Goal: Find specific page/section: Find specific page/section

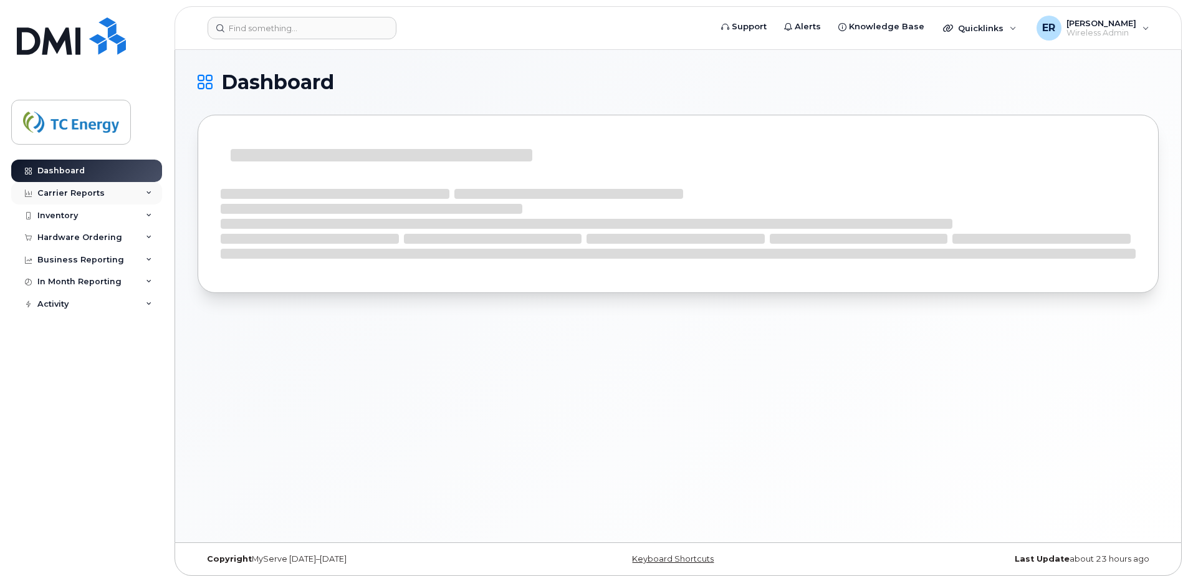
click at [77, 188] on div "Carrier Reports" at bounding box center [70, 193] width 67 height 10
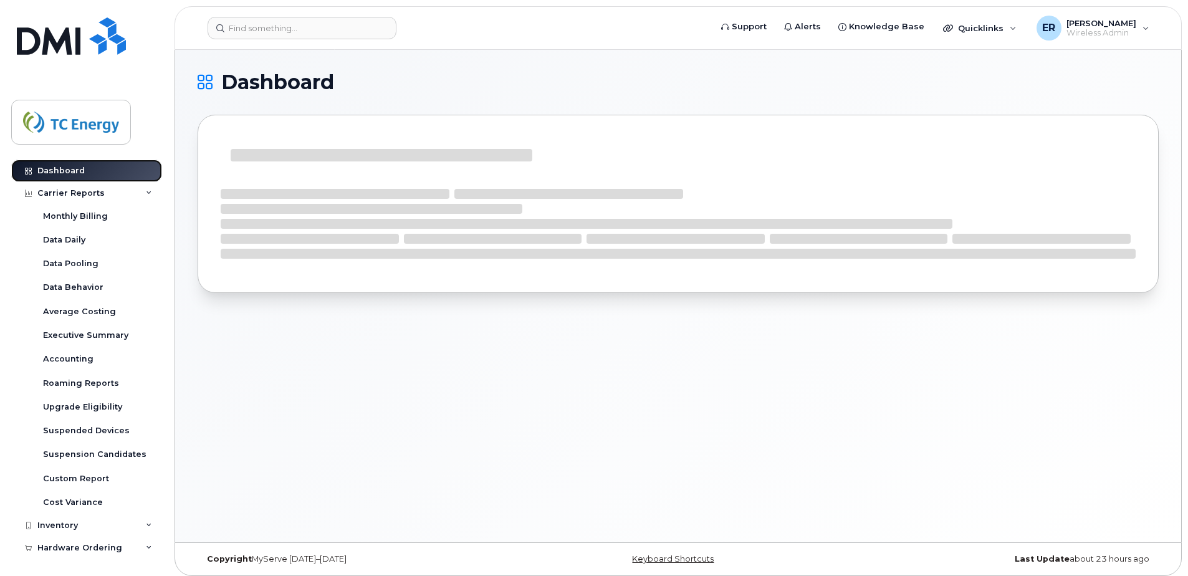
click at [78, 167] on div "Dashboard" at bounding box center [60, 171] width 47 height 10
click at [89, 132] on img at bounding box center [71, 122] width 96 height 36
click at [87, 171] on link "Dashboard" at bounding box center [86, 171] width 151 height 22
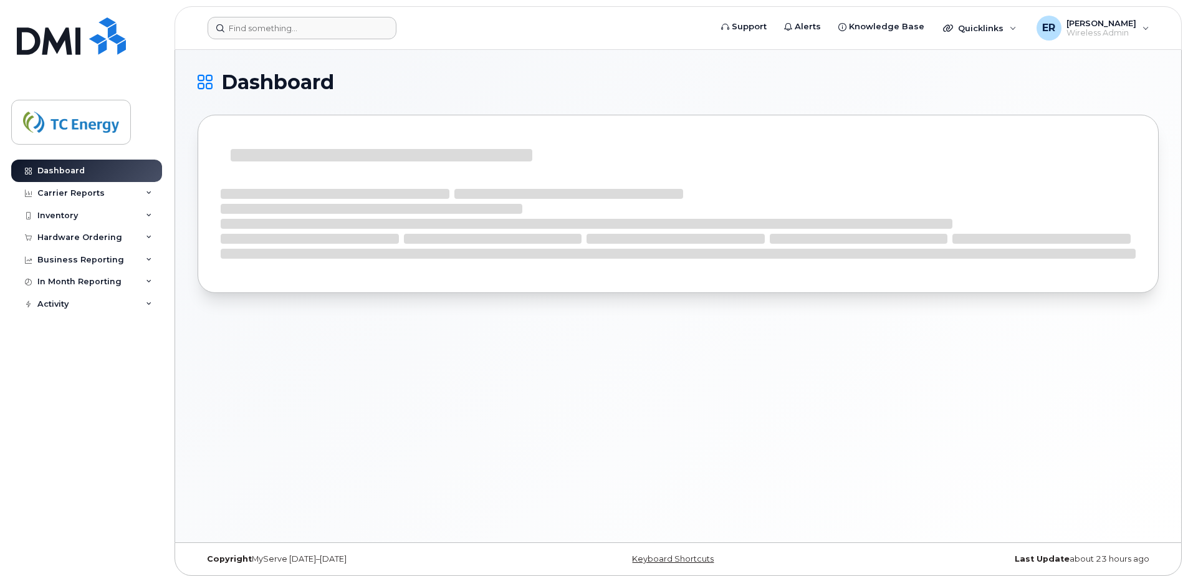
click at [289, 35] on header "Support Alerts Knowledge Base Quicklinks Suspend / Cancel Device Change SIM Car…" at bounding box center [678, 28] width 1007 height 44
click at [296, 26] on input at bounding box center [302, 28] width 189 height 22
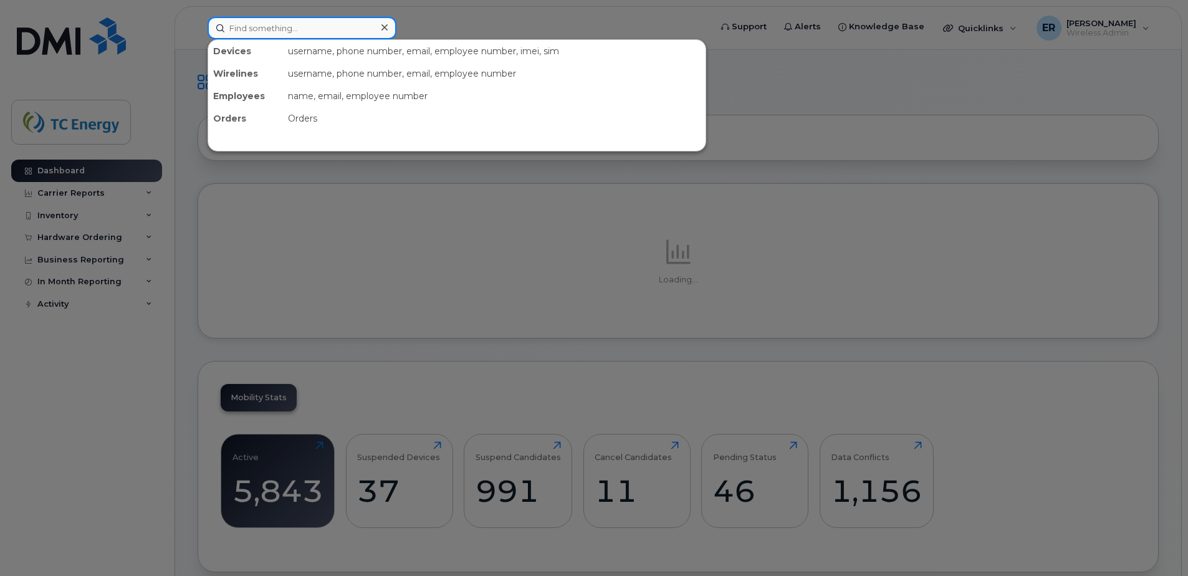
paste input "5641702316"
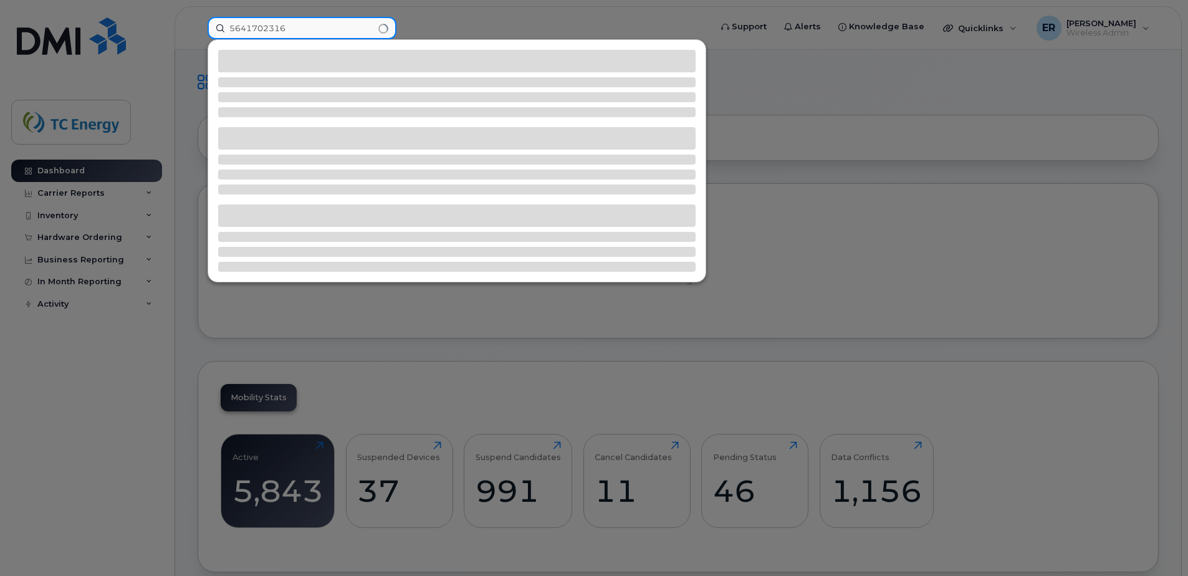
type input "5641702316"
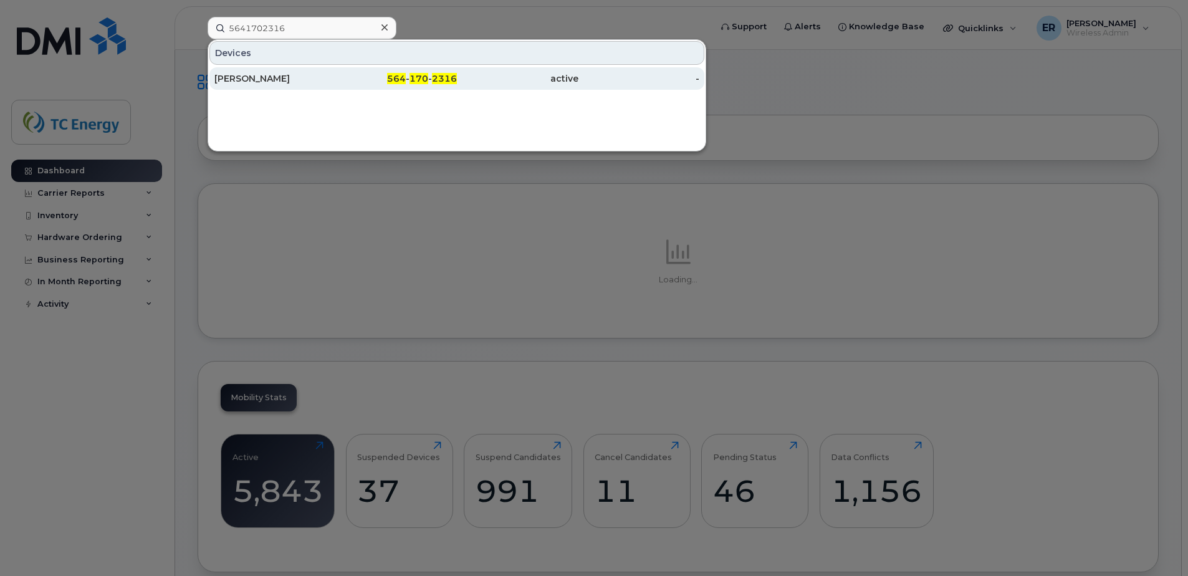
click at [291, 73] on div "[PERSON_NAME]" at bounding box center [275, 78] width 122 height 12
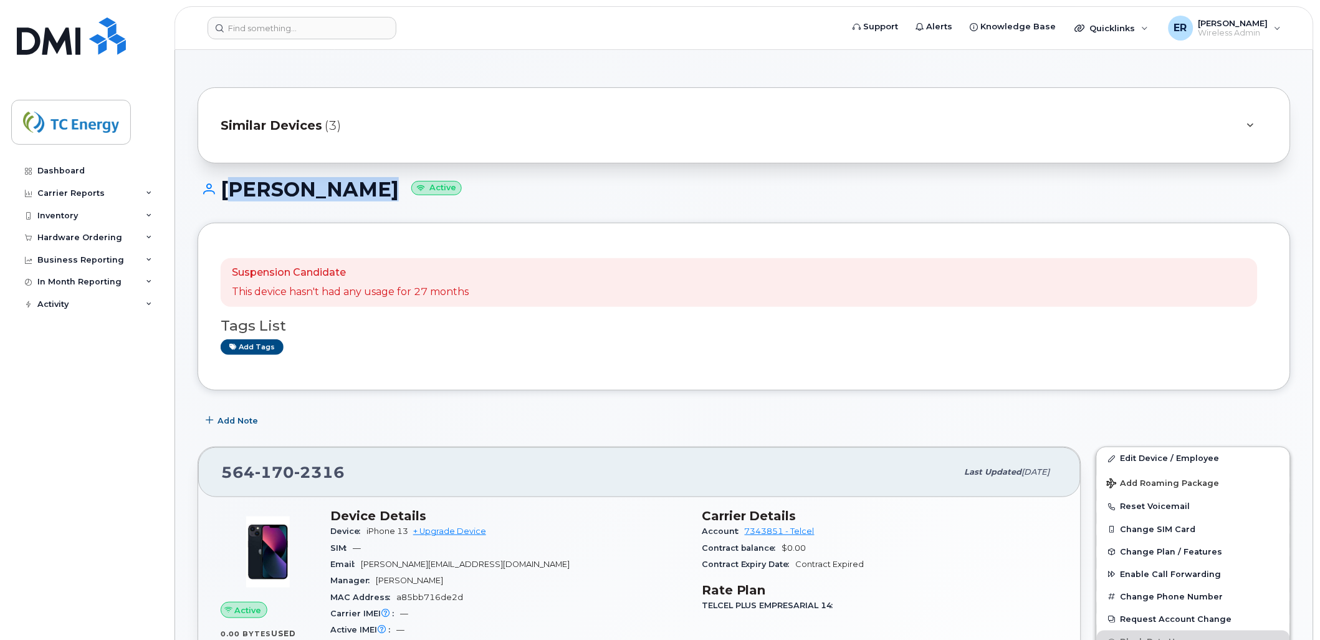
drag, startPoint x: 370, startPoint y: 191, endPoint x: 231, endPoint y: 200, distance: 139.3
click at [220, 198] on h1 "[PERSON_NAME] Active" at bounding box center [745, 189] width 1094 height 22
copy h1 "[PERSON_NAME]"
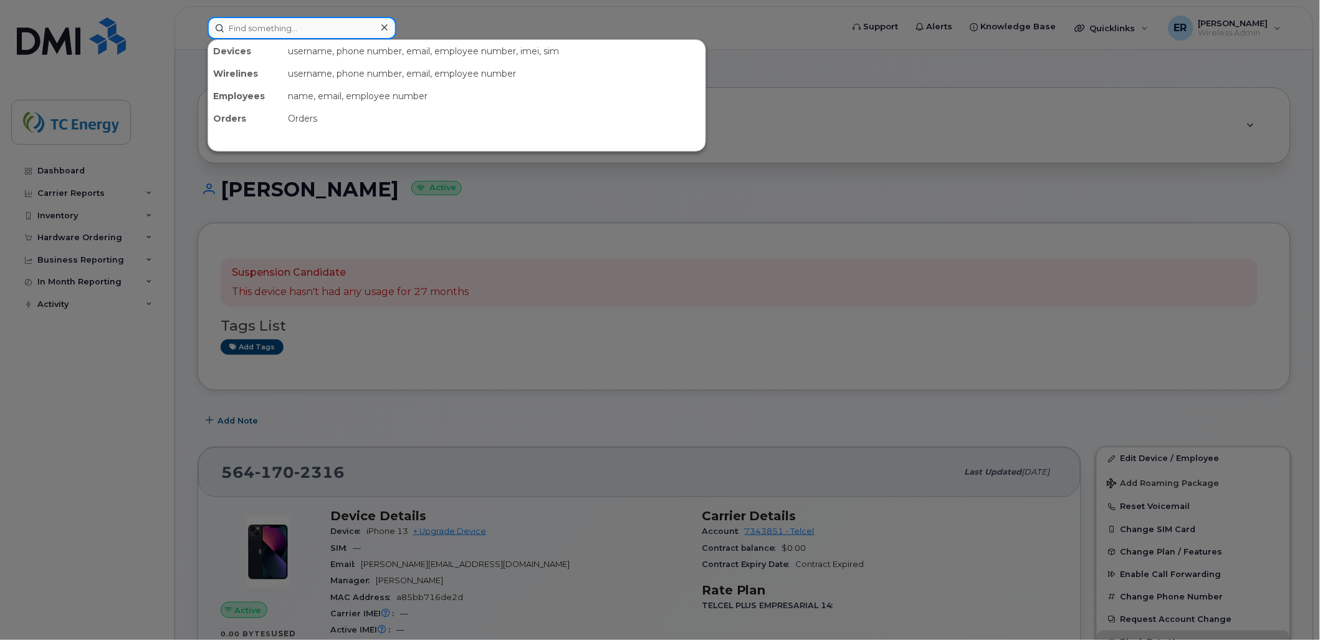
click at [290, 35] on input at bounding box center [302, 28] width 189 height 22
paste input "5568698396"
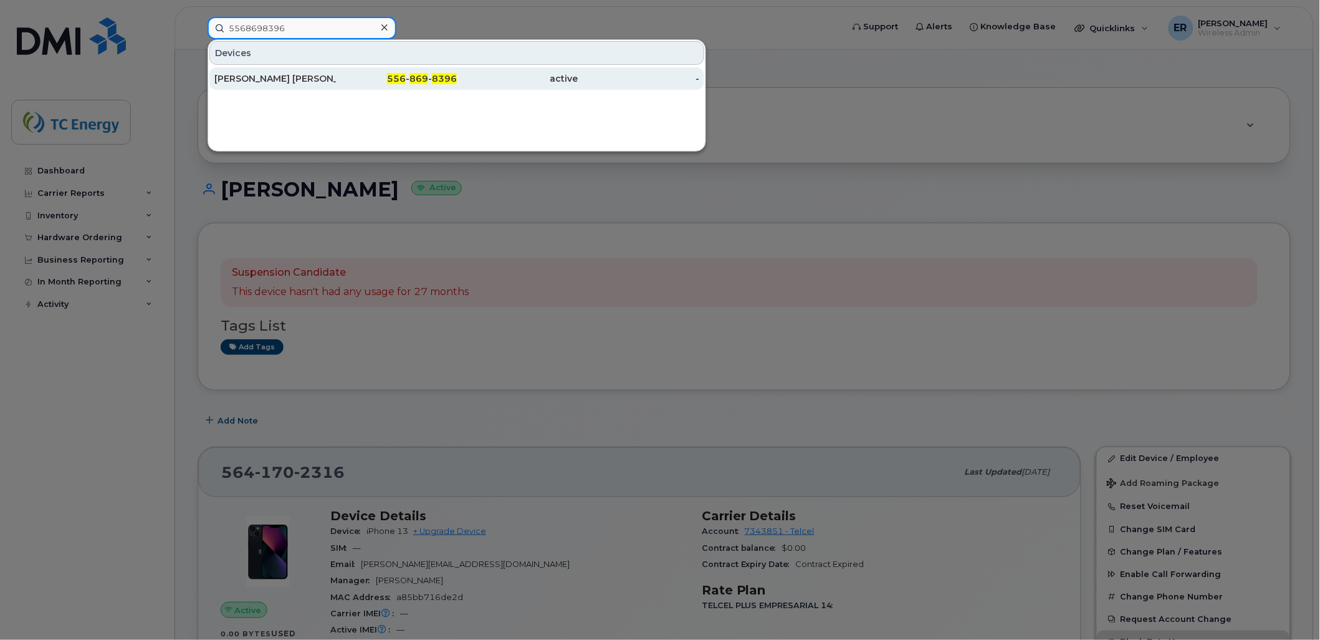
type input "5568698396"
click at [294, 81] on div "Erika Liliana Gonzalez" at bounding box center [275, 78] width 122 height 12
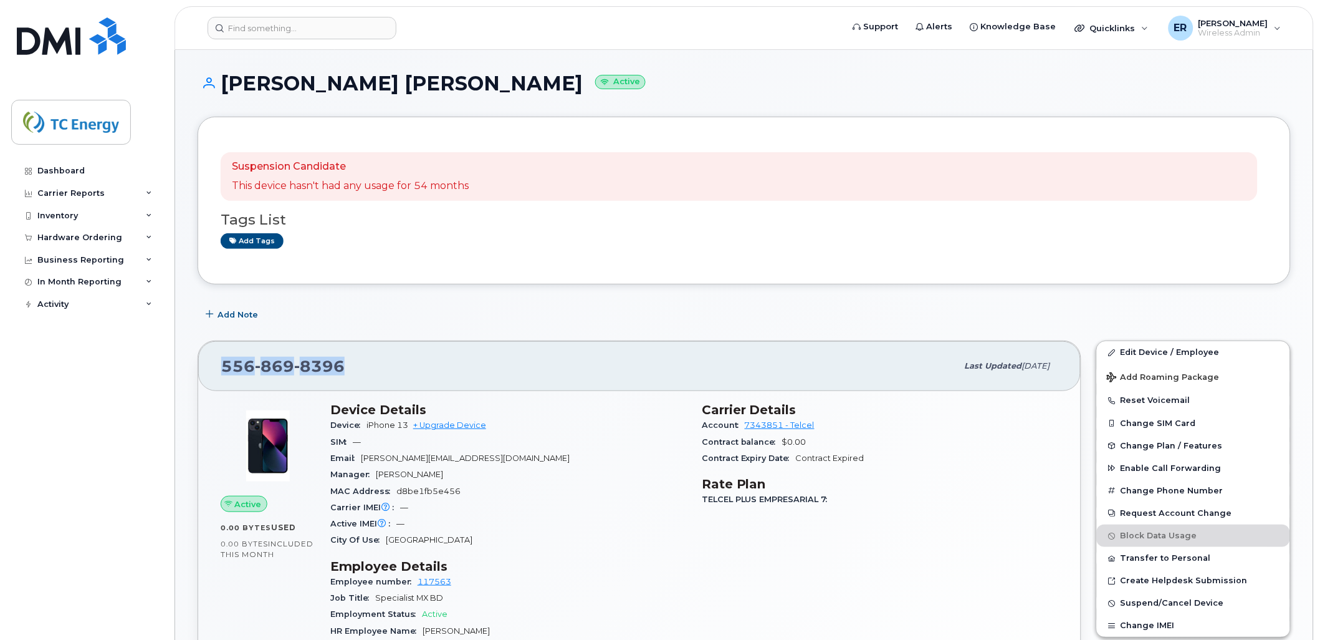
drag, startPoint x: 347, startPoint y: 363, endPoint x: 213, endPoint y: 360, distance: 133.5
click at [215, 360] on div "556 869 8396 Last updated Oct 07, 2025" at bounding box center [639, 366] width 883 height 50
copy span "556 869 8396"
drag, startPoint x: 450, startPoint y: 77, endPoint x: 225, endPoint y: 77, distance: 225.1
click at [225, 77] on h1 "Erika Liliana Gonzalez Active" at bounding box center [745, 83] width 1094 height 22
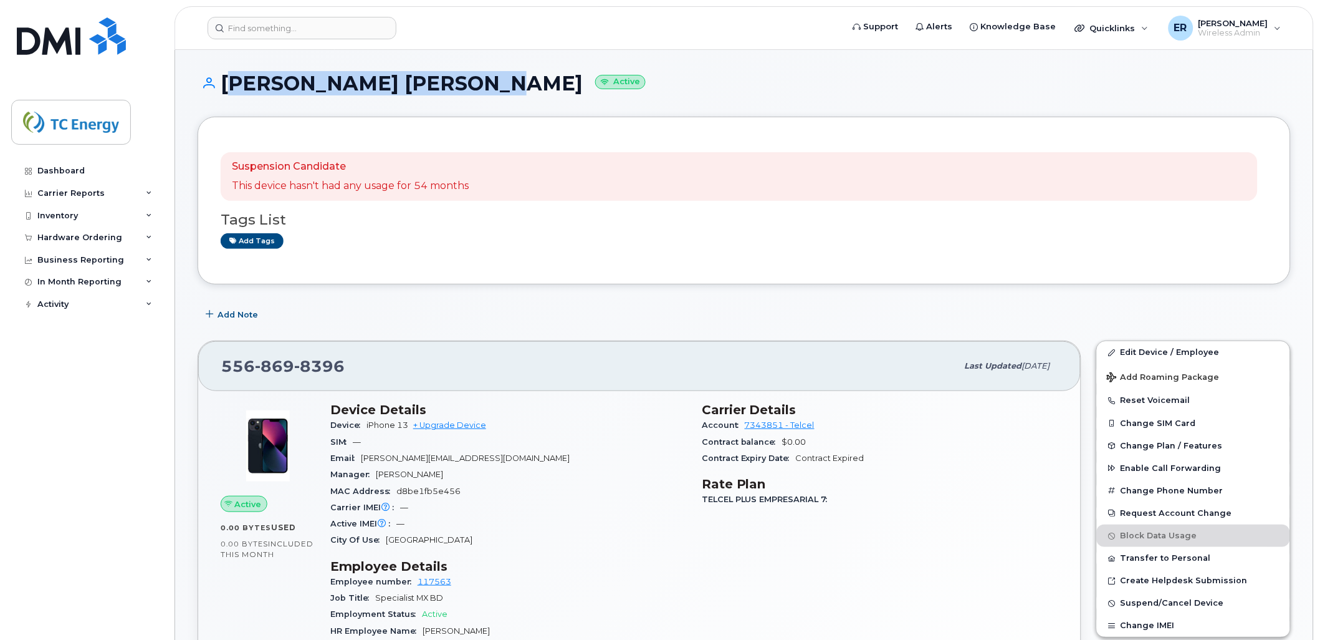
copy h1 "[PERSON_NAME] [PERSON_NAME]"
click at [303, 25] on input at bounding box center [302, 28] width 189 height 22
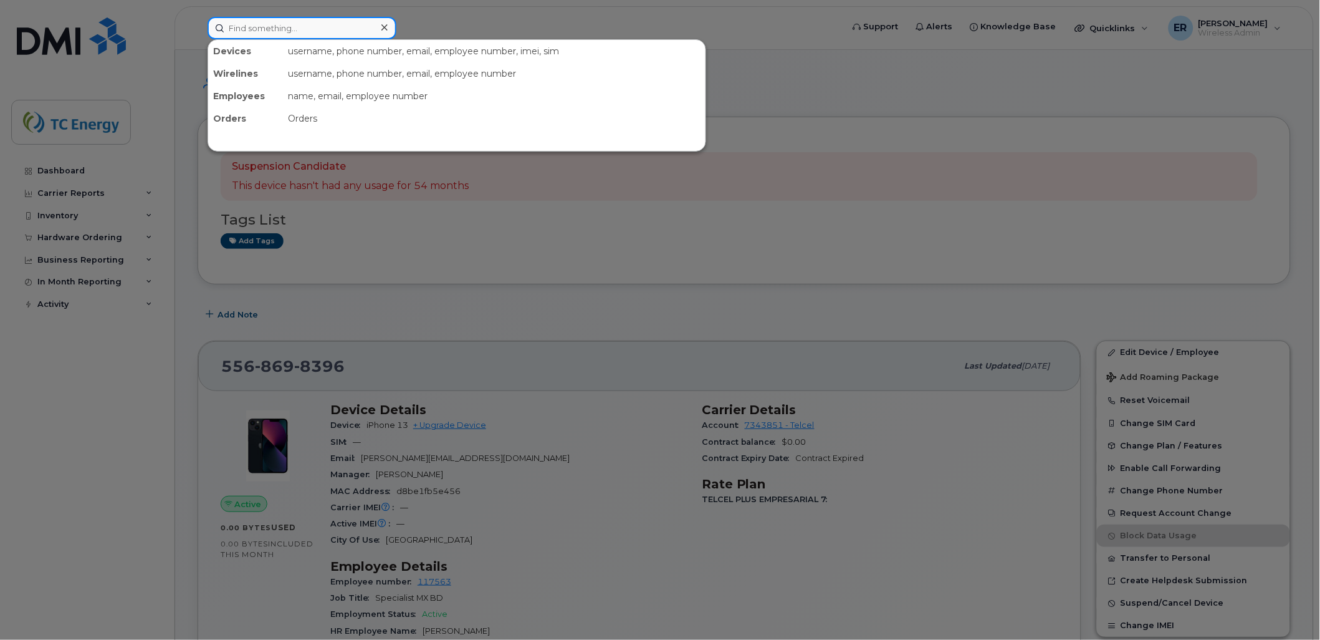
paste input "5543720740"
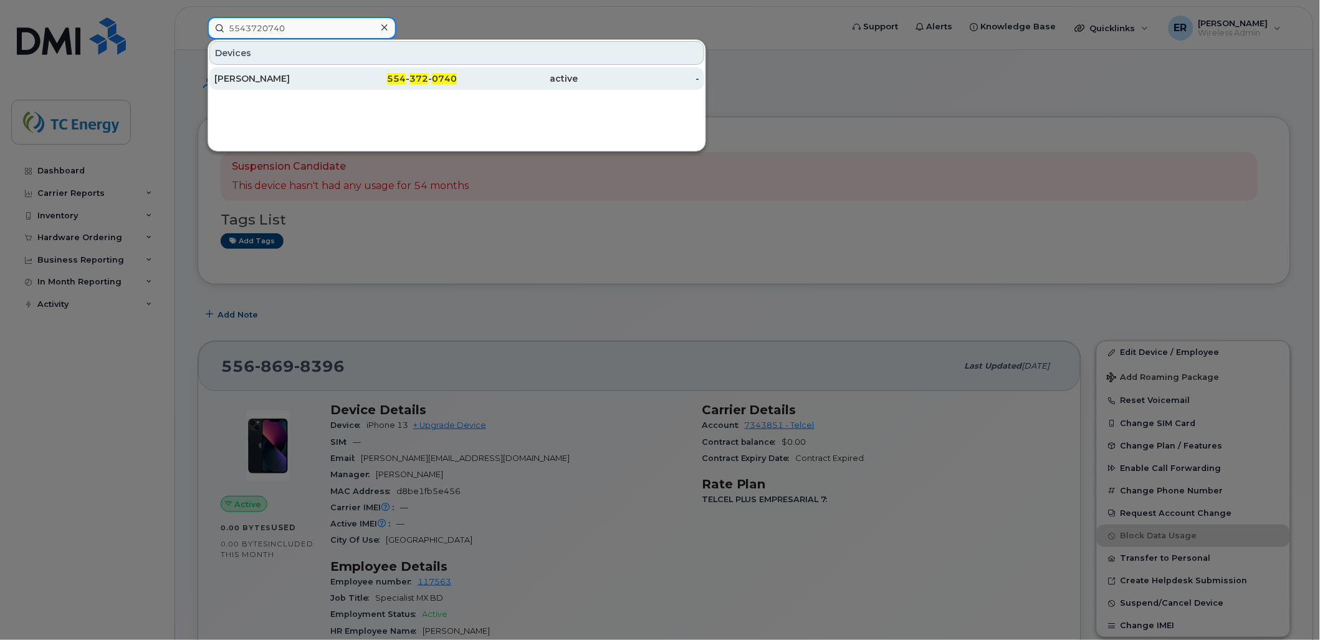
type input "5543720740"
click at [287, 75] on div "Alvaro Ignacio Vega" at bounding box center [275, 78] width 122 height 12
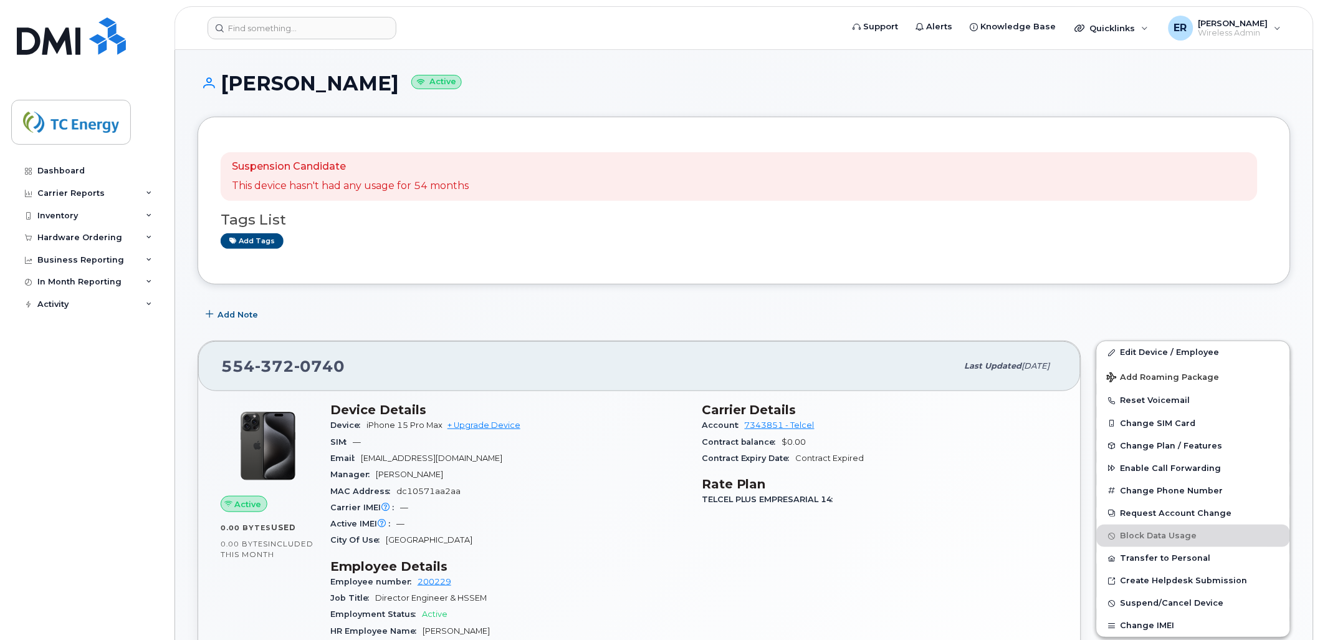
drag, startPoint x: 383, startPoint y: 82, endPoint x: 223, endPoint y: 85, distance: 159.6
click at [223, 85] on h1 "[PERSON_NAME] Active" at bounding box center [745, 83] width 1094 height 22
click at [297, 32] on input at bounding box center [302, 28] width 189 height 22
paste input "5543869562"
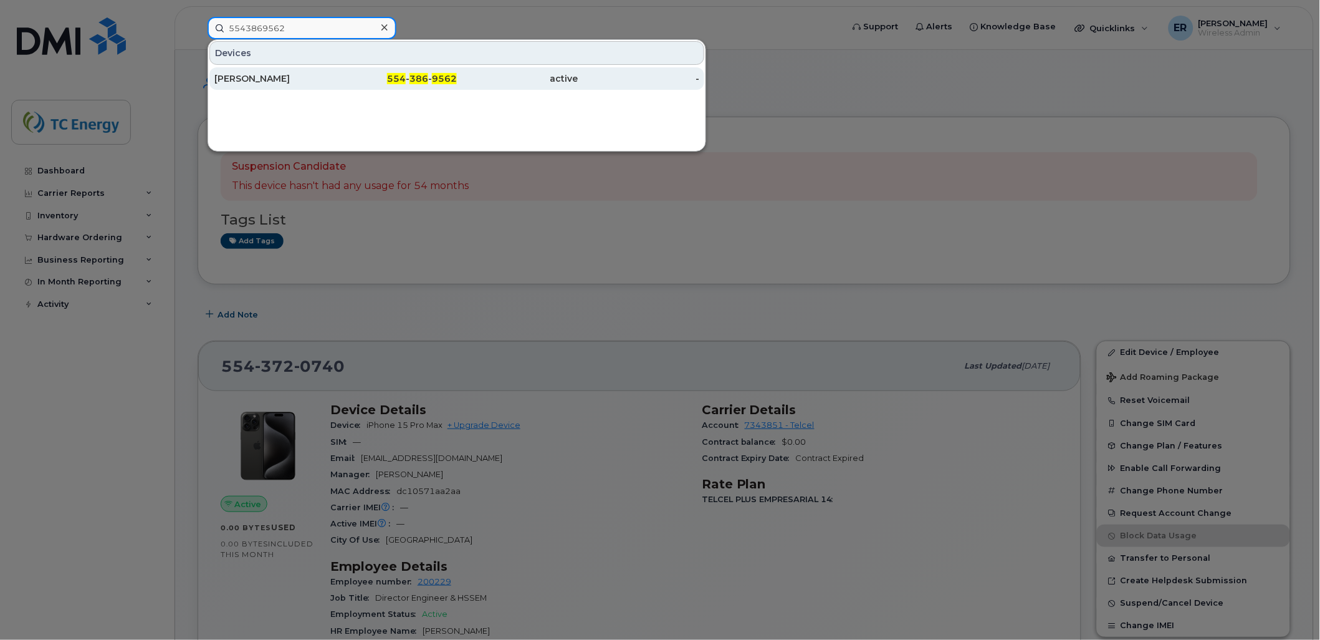
type input "5543869562"
click at [293, 79] on div "Eduardo Alcaraz" at bounding box center [275, 78] width 122 height 12
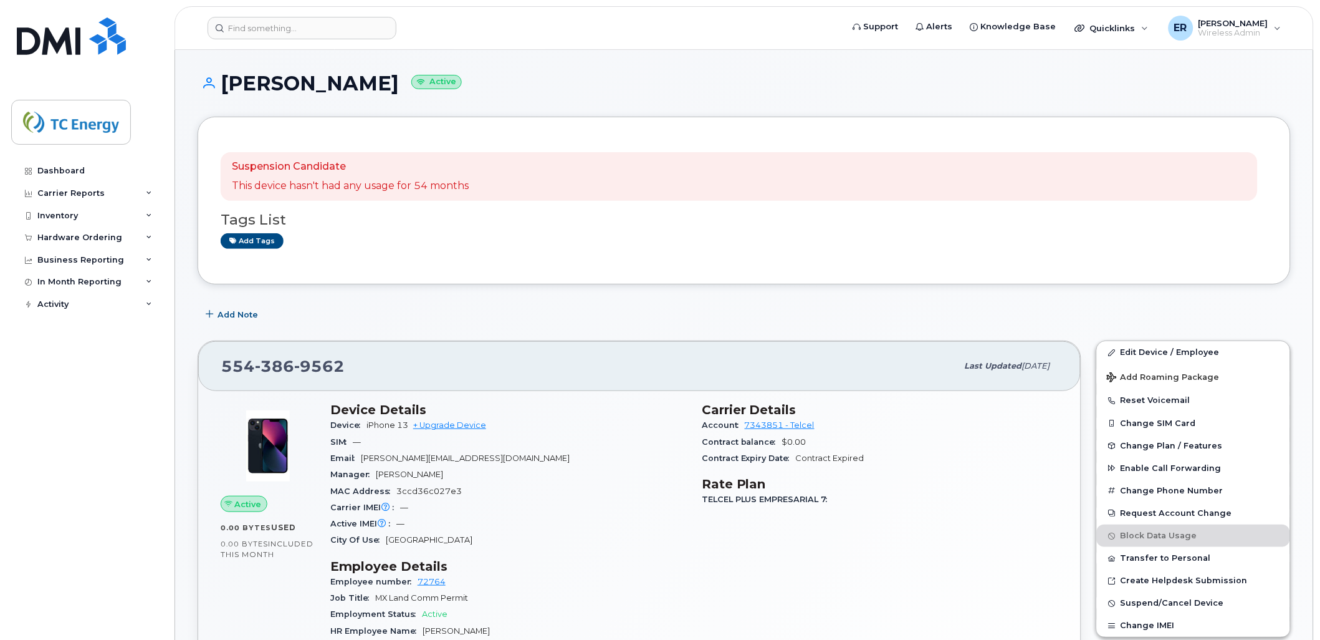
drag, startPoint x: 392, startPoint y: 84, endPoint x: 214, endPoint y: 84, distance: 177.1
click at [214, 84] on h1 "Eduardo Alcaraz Active" at bounding box center [745, 83] width 1094 height 22
copy h1 "[PERSON_NAME]"
click at [237, 26] on input at bounding box center [302, 28] width 189 height 22
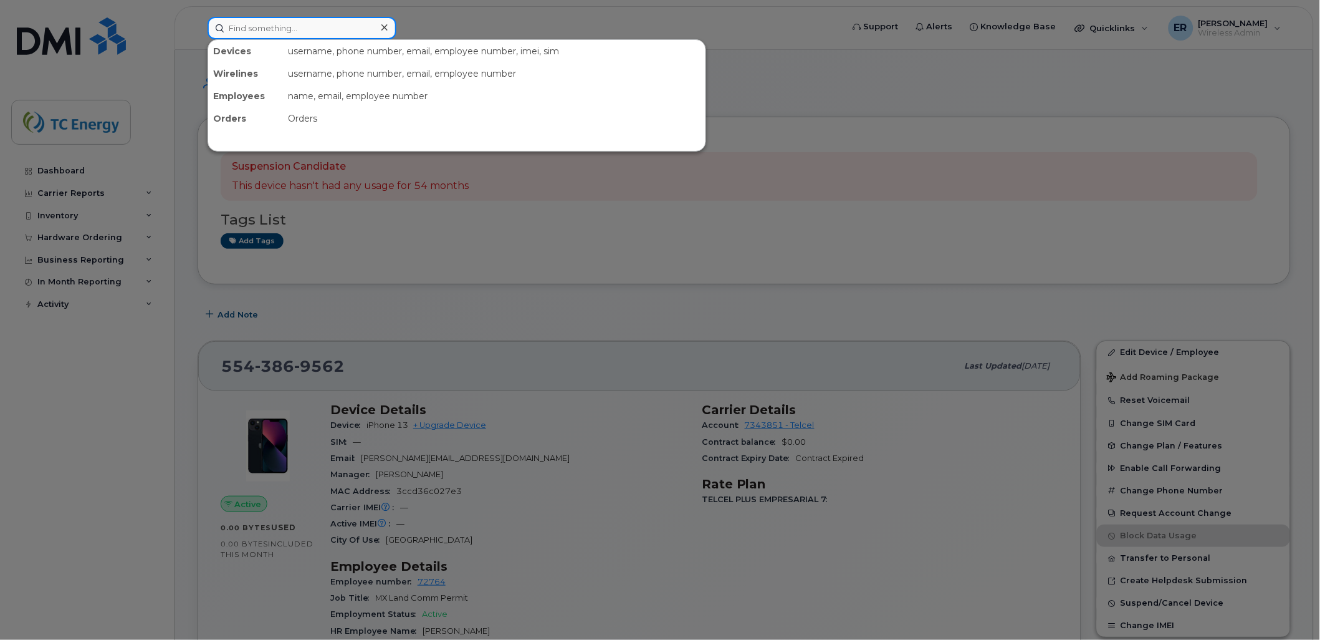
paste input "5548831848"
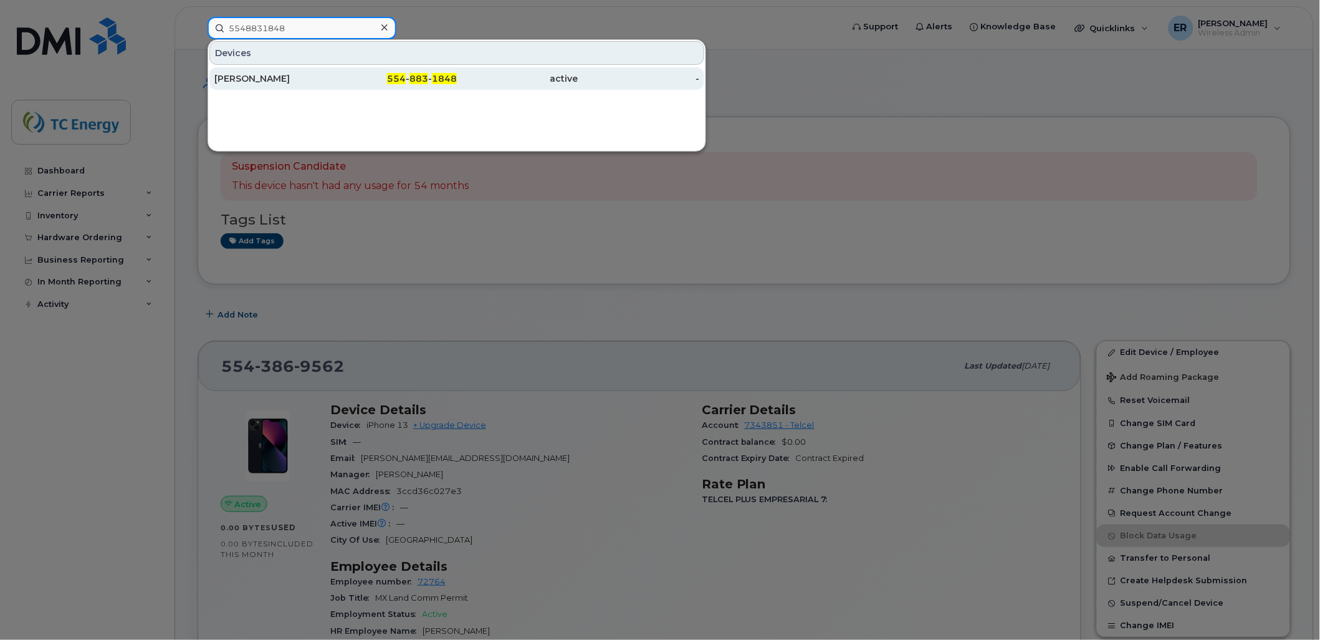
type input "5548831848"
click at [276, 77] on div "Alejandro Dudnikow" at bounding box center [275, 78] width 122 height 12
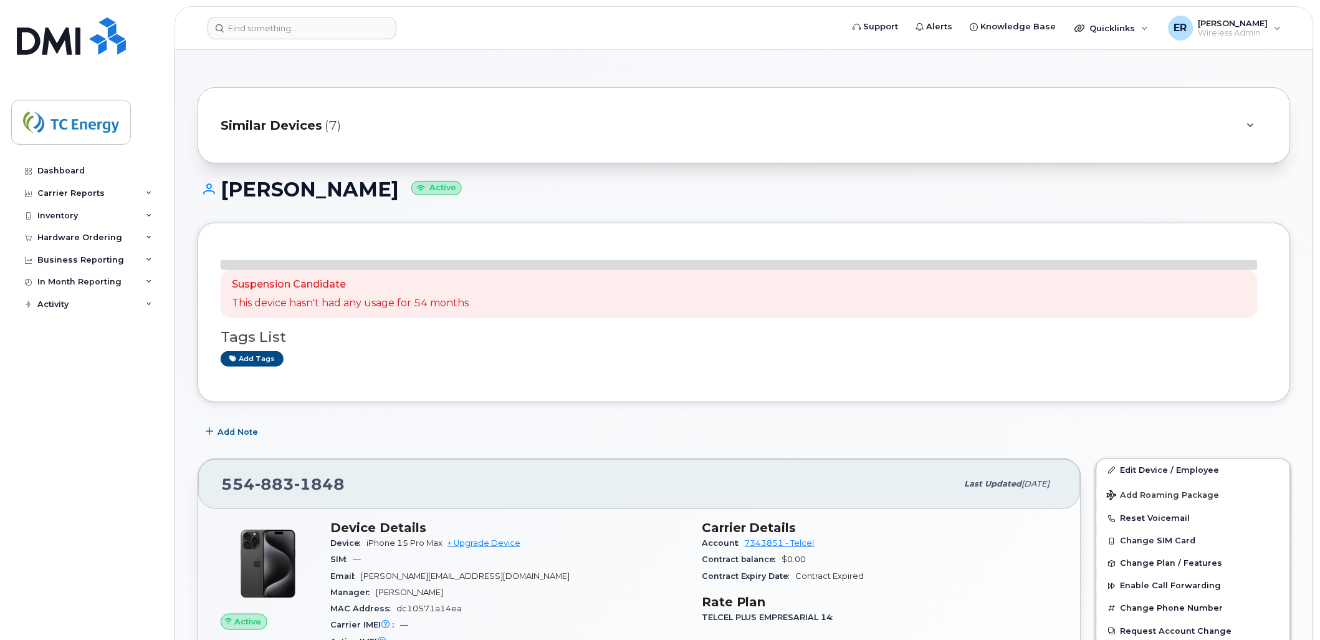
drag, startPoint x: 426, startPoint y: 70, endPoint x: 420, endPoint y: 127, distance: 57.1
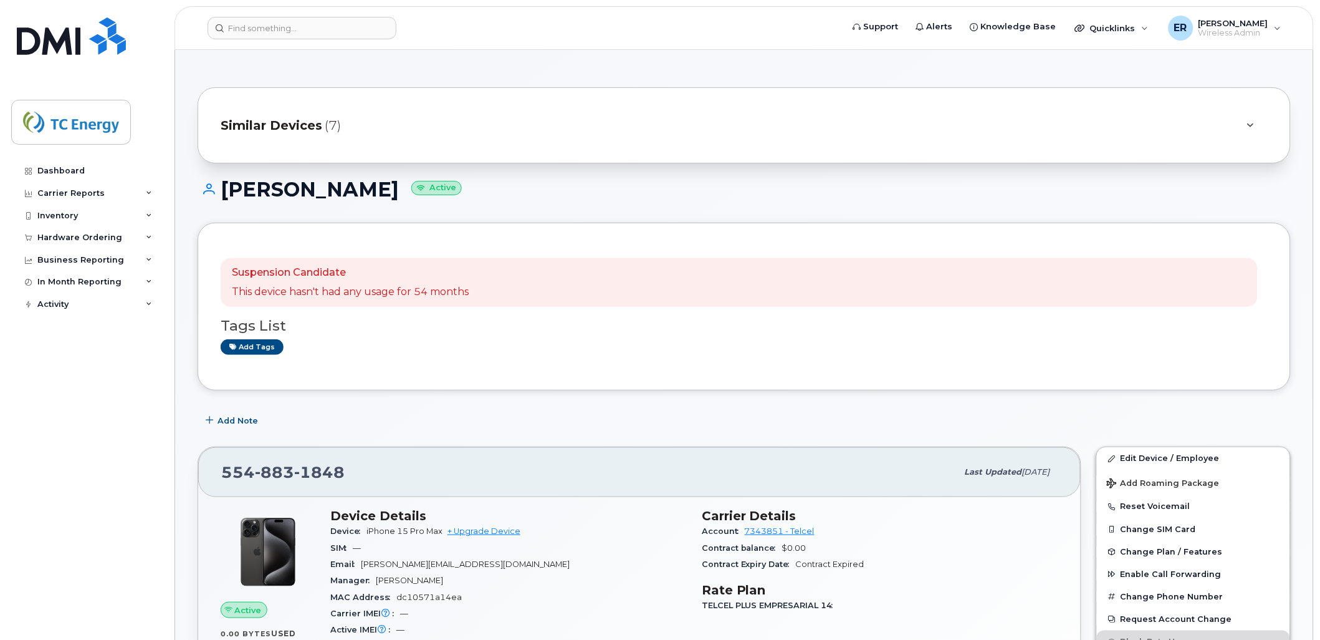
drag, startPoint x: 426, startPoint y: 186, endPoint x: 226, endPoint y: 170, distance: 200.7
click at [330, 20] on input at bounding box center [302, 28] width 189 height 22
paste input "5580181419"
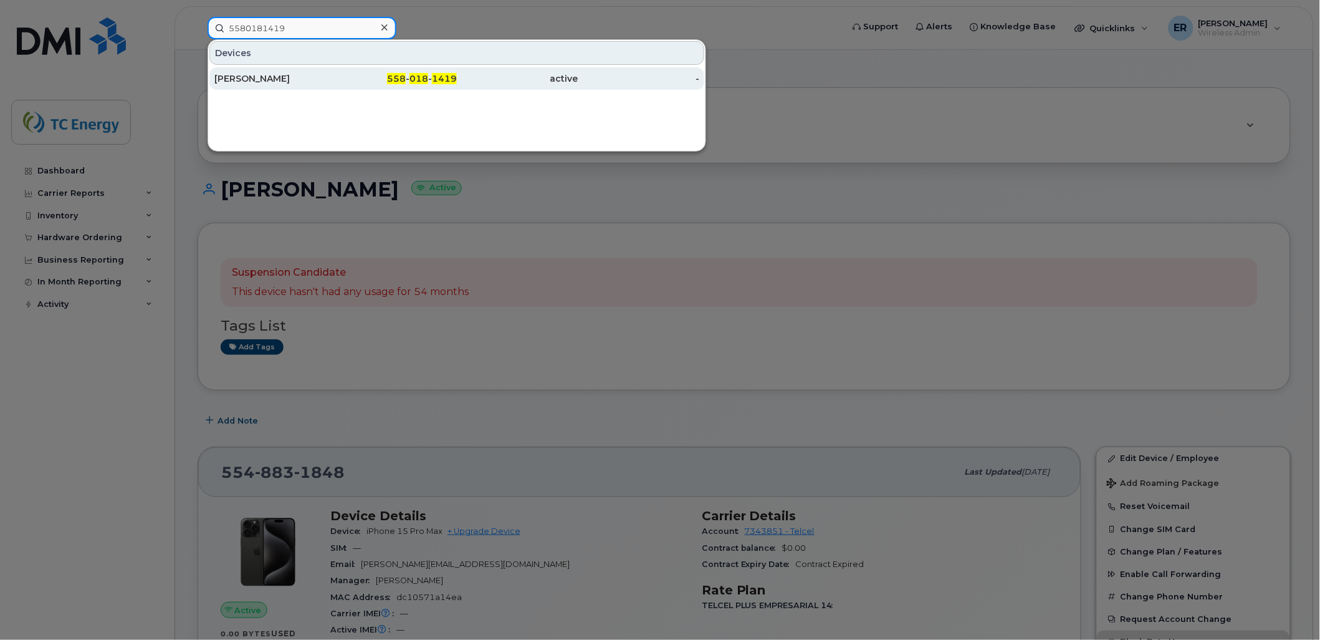
type input "5580181419"
click at [288, 79] on div "[PERSON_NAME]" at bounding box center [275, 78] width 122 height 12
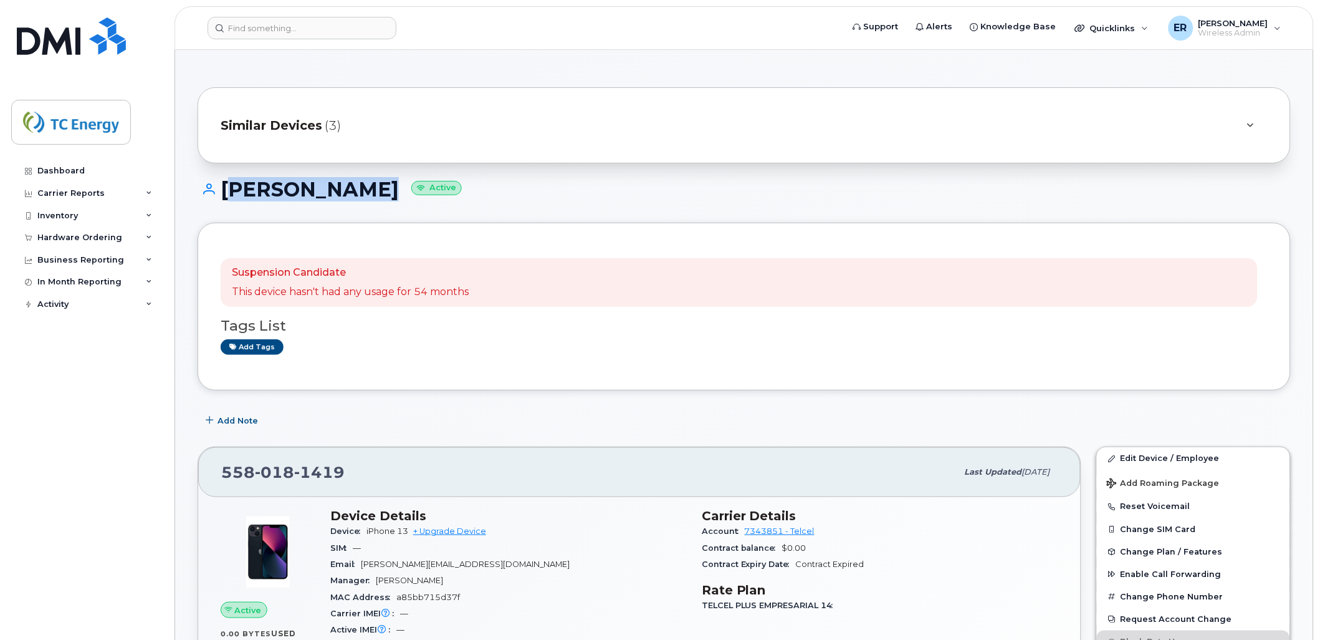
drag, startPoint x: 370, startPoint y: 191, endPoint x: 225, endPoint y: 195, distance: 144.7
click at [225, 195] on h1 "[PERSON_NAME] Active" at bounding box center [745, 189] width 1094 height 22
copy h1 "[PERSON_NAME]"
